Goal: Information Seeking & Learning: Learn about a topic

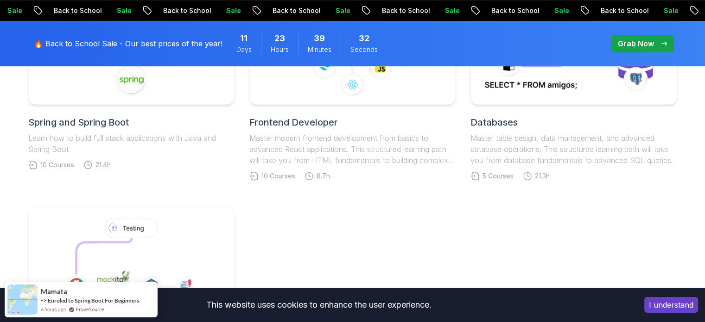
scroll to position [510, 0]
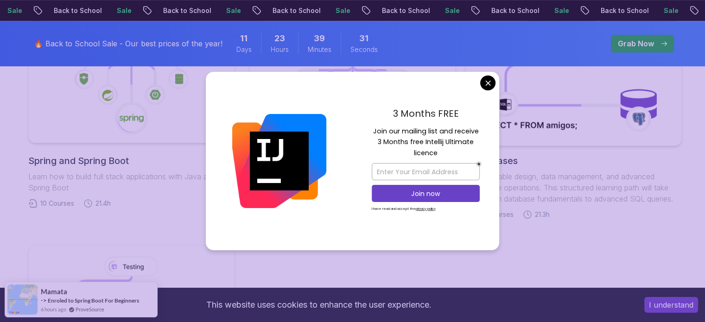
click at [488, 83] on body "Sale Back to School Sale Back to School Sale Back to School Sale Back to School…" at bounding box center [352, 211] width 705 height 1443
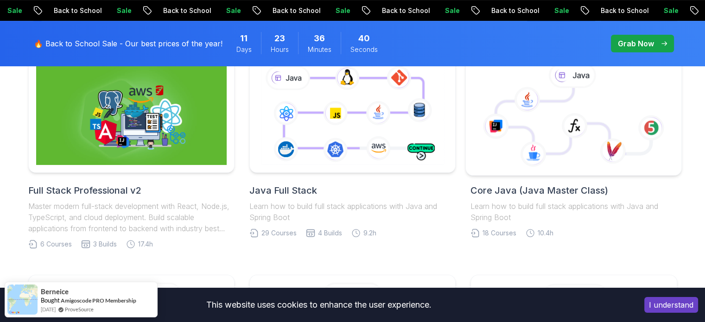
scroll to position [278, 0]
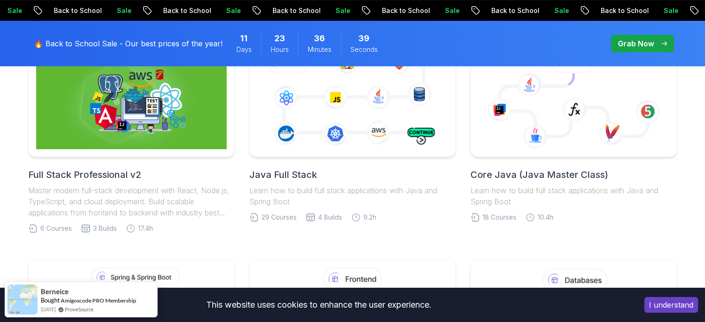
click at [685, 306] on button "I understand" at bounding box center [671, 305] width 54 height 16
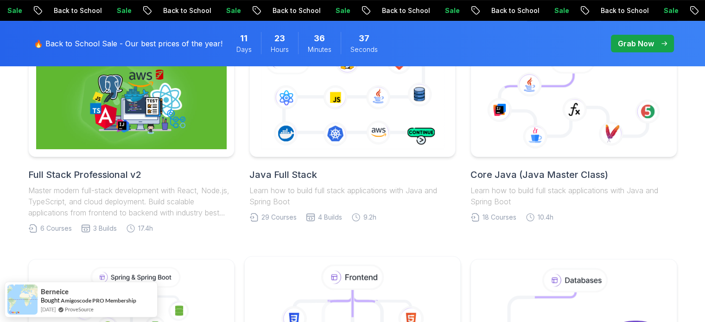
drag, startPoint x: 113, startPoint y: 303, endPoint x: 272, endPoint y: 278, distance: 161.9
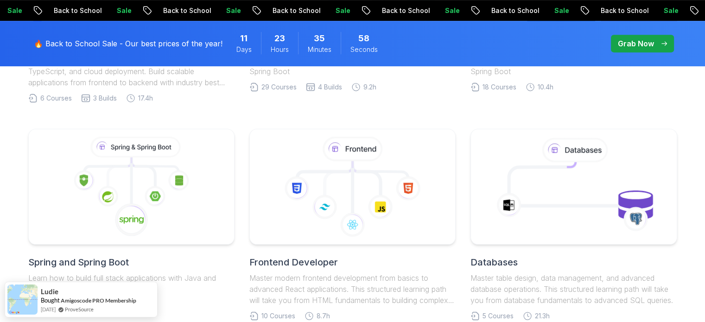
scroll to position [430, 0]
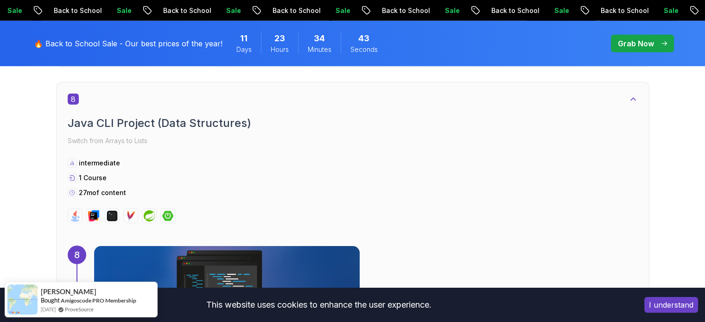
scroll to position [2770, 0]
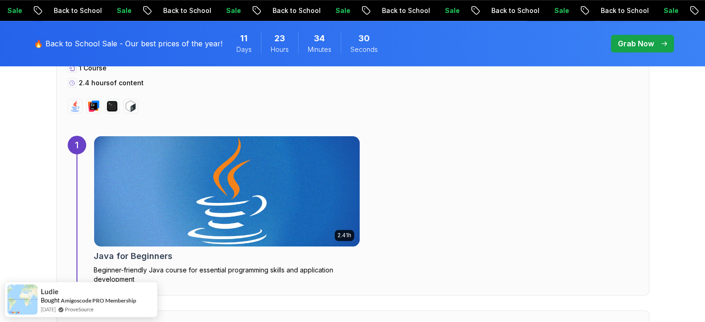
scroll to position [1034, 0]
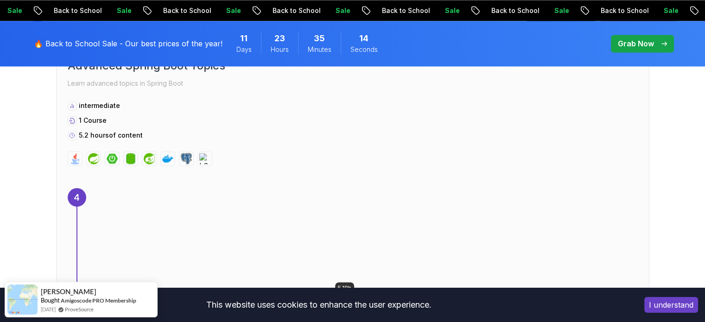
scroll to position [1854, 0]
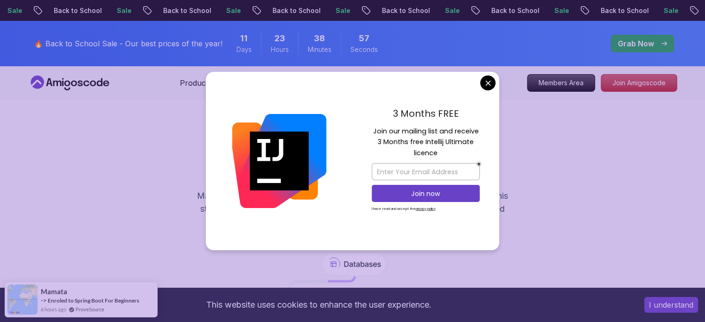
click at [480, 77] on div "3 Months FREE Join our mailing list and receive 3 Months free Intellij Ultimate…" at bounding box center [425, 161] width 147 height 179
click at [490, 75] on div "3 Months FREE Join our mailing list and receive 3 Months free Intellij Ultimate…" at bounding box center [425, 161] width 147 height 179
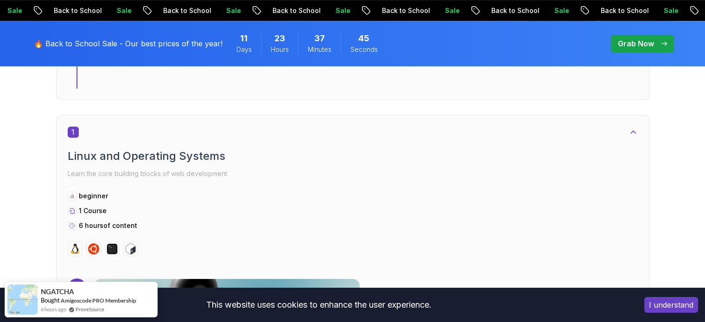
scroll to position [463, 0]
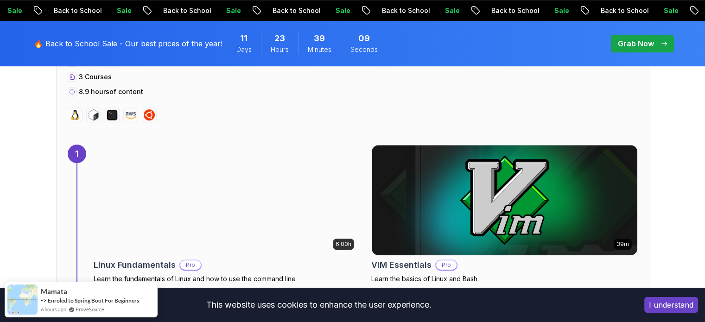
scroll to position [602, 0]
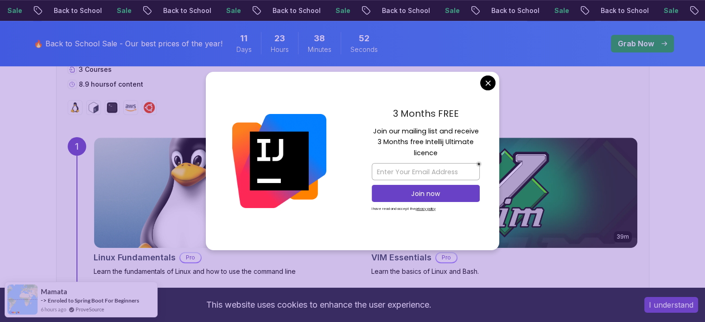
click at [471, 74] on div "3 Months FREE Join our mailing list and receive 3 Months free Intellij Ultimate…" at bounding box center [425, 161] width 147 height 179
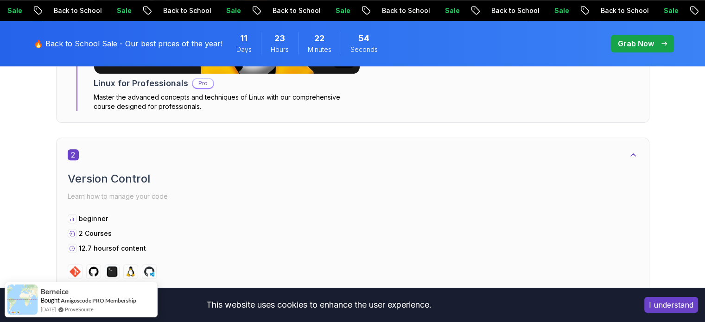
scroll to position [741, 0]
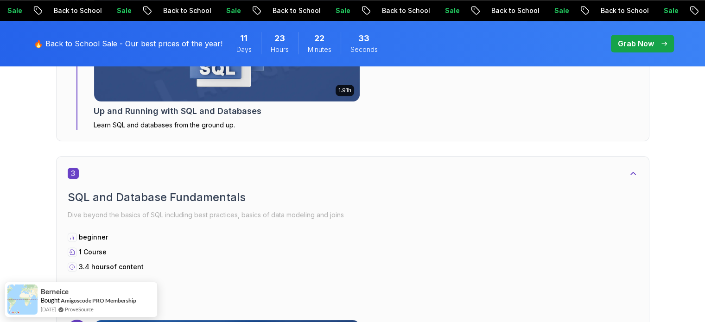
scroll to position [1112, 0]
